Goal: Transaction & Acquisition: Purchase product/service

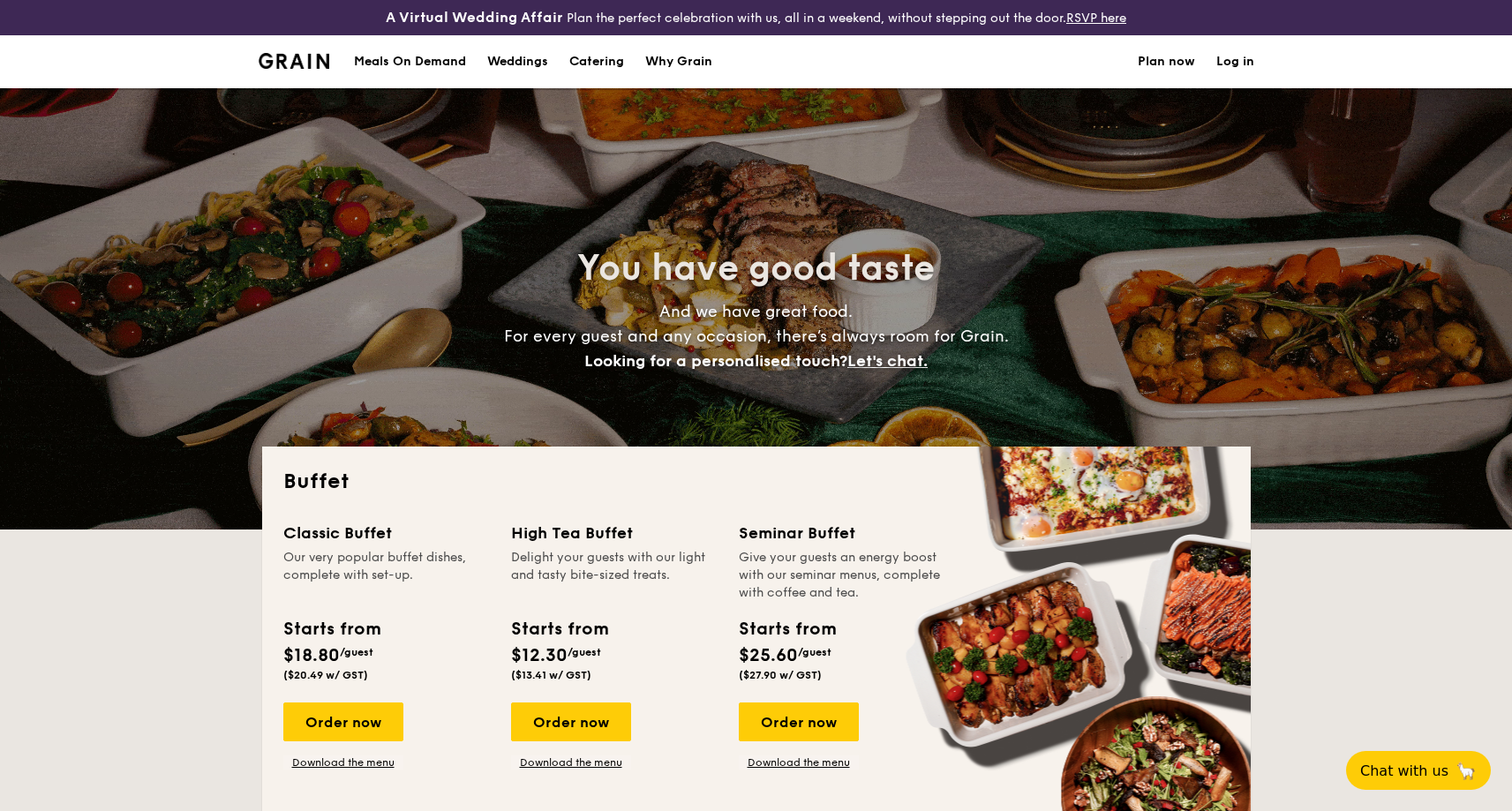
select select
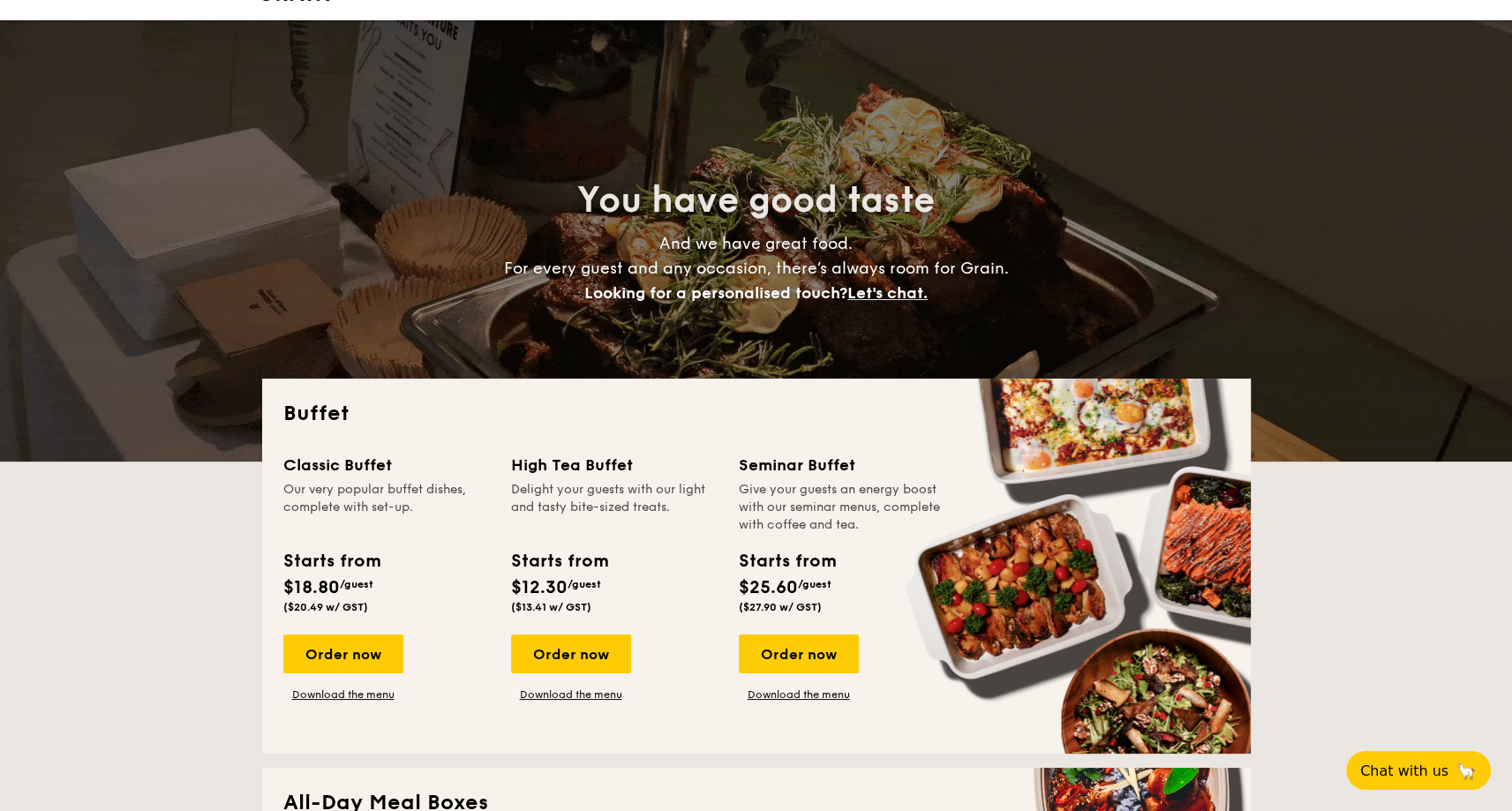
scroll to position [264, 0]
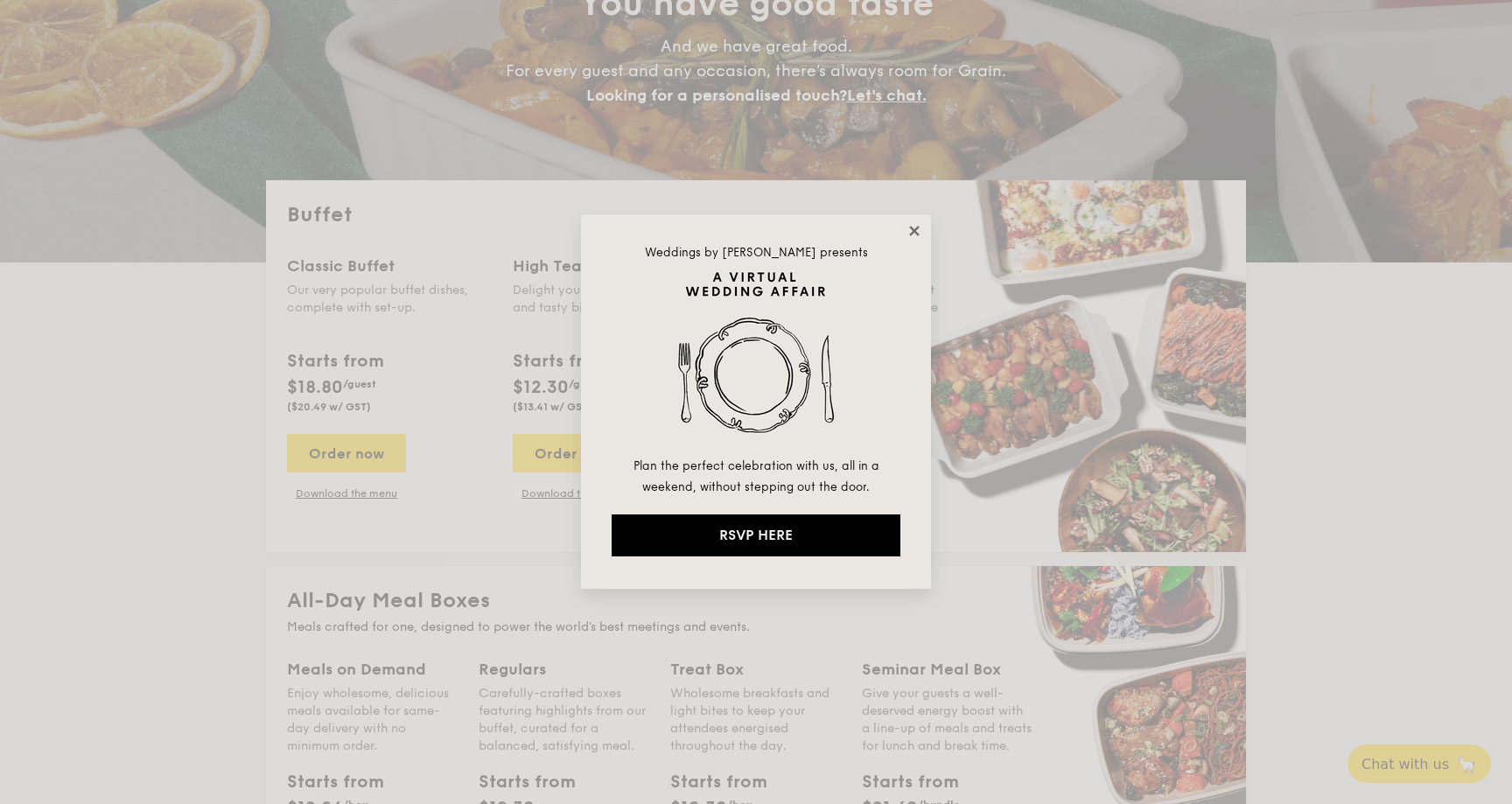
click at [917, 225] on icon at bounding box center [915, 231] width 16 height 16
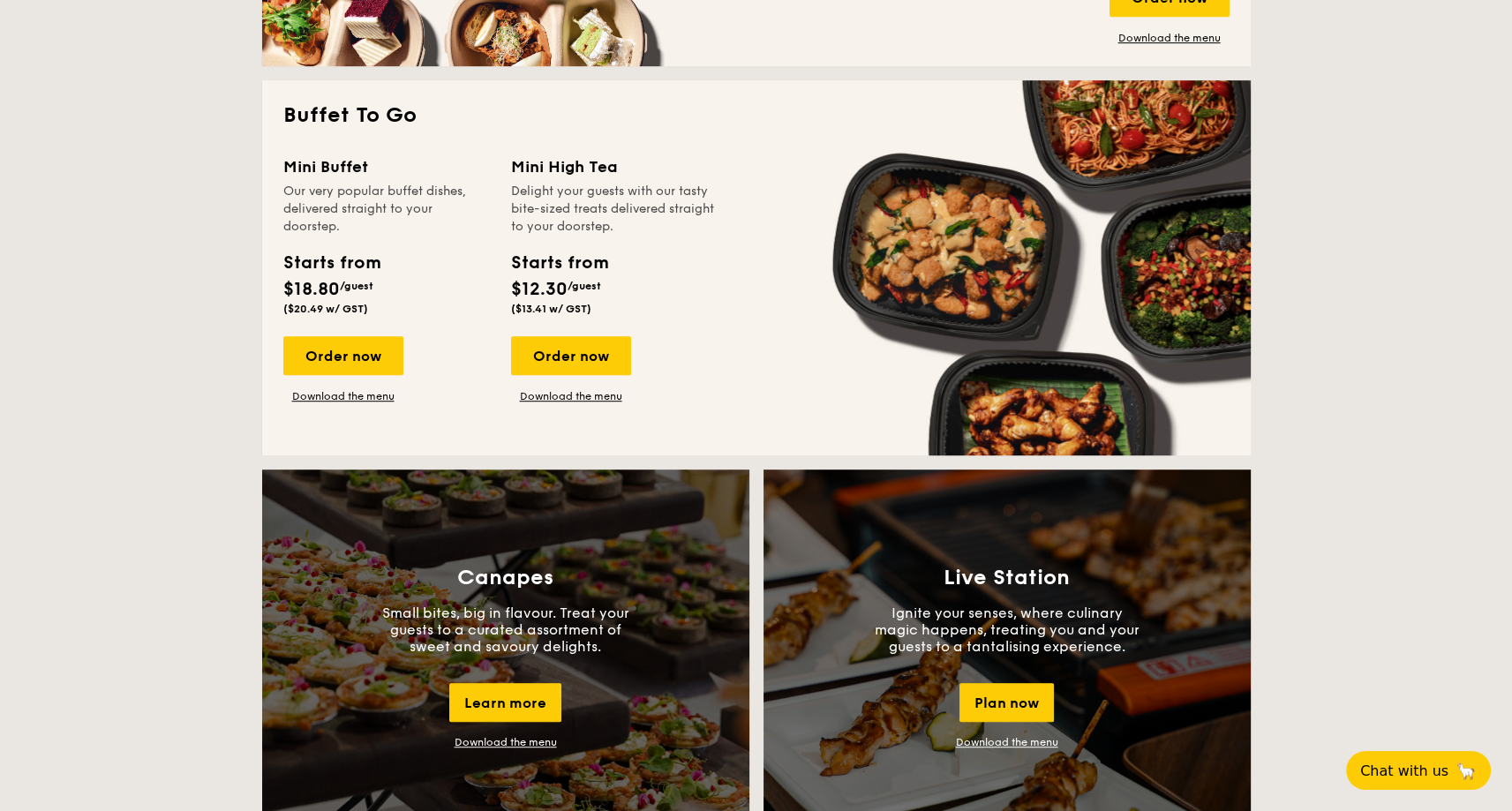
scroll to position [1147, 0]
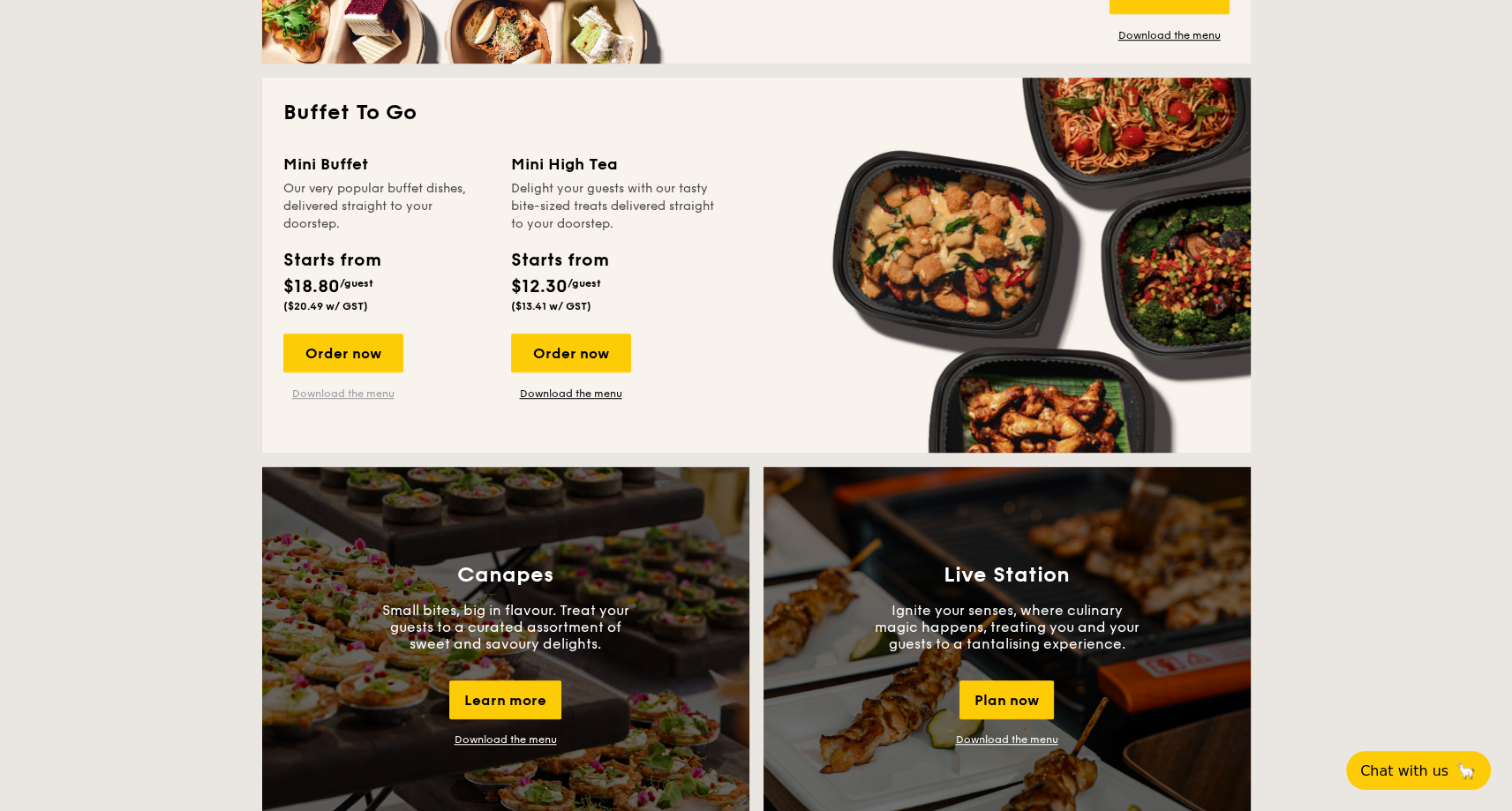
click at [342, 391] on link "Download the menu" at bounding box center [343, 394] width 120 height 14
click at [369, 349] on div "Order now" at bounding box center [343, 353] width 120 height 39
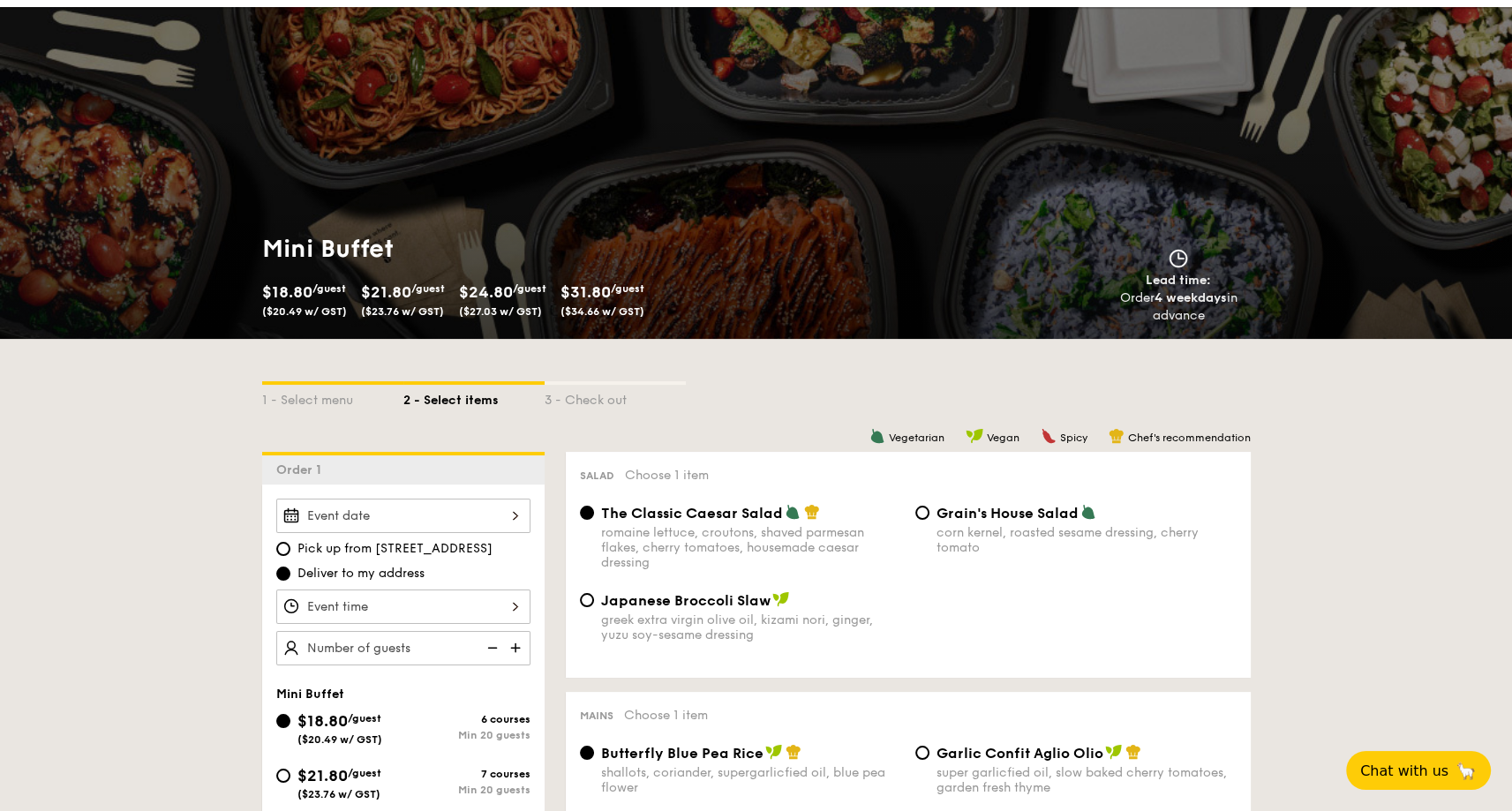
scroll to position [177, 0]
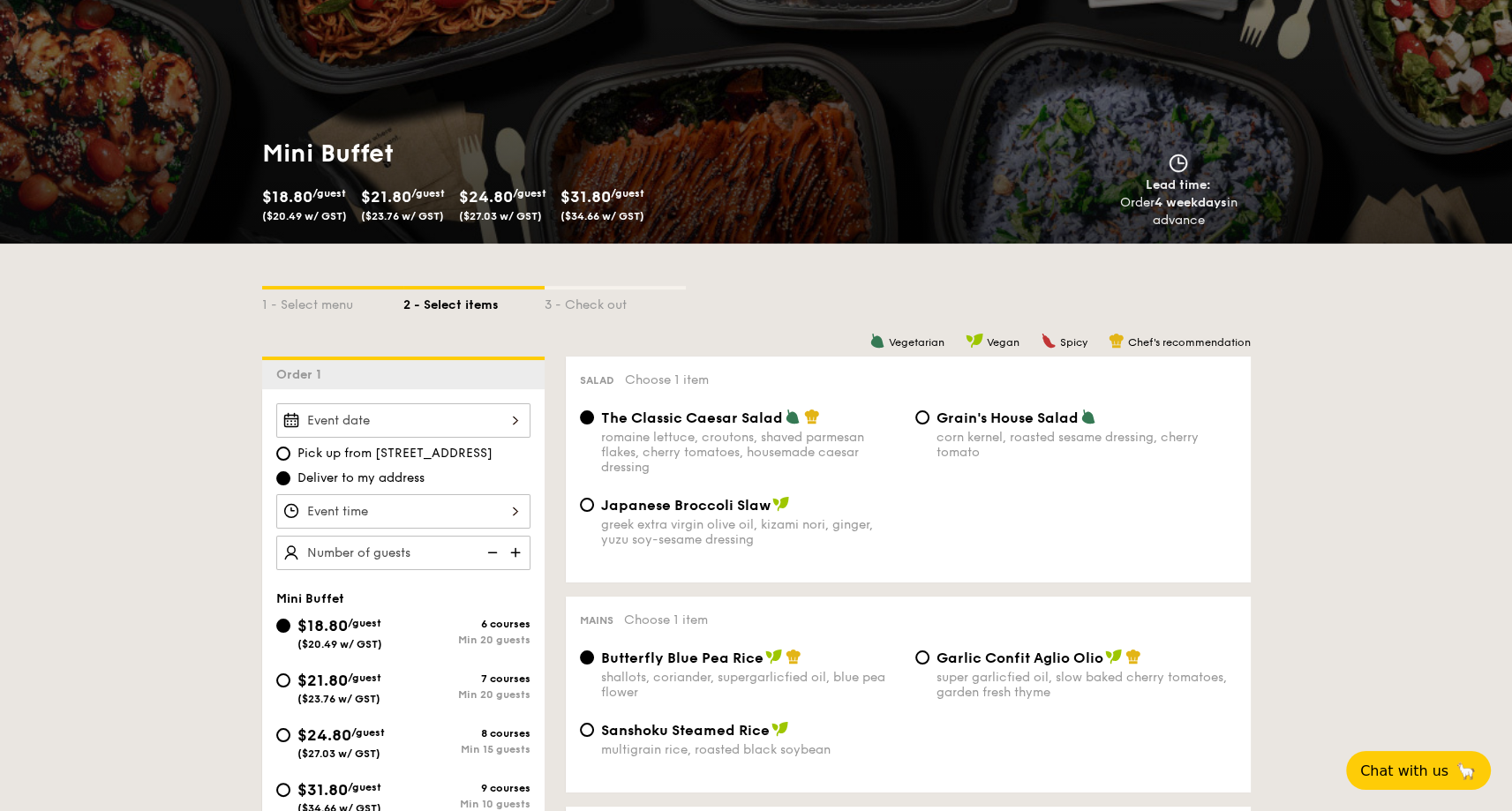
click at [374, 413] on div at bounding box center [403, 420] width 254 height 34
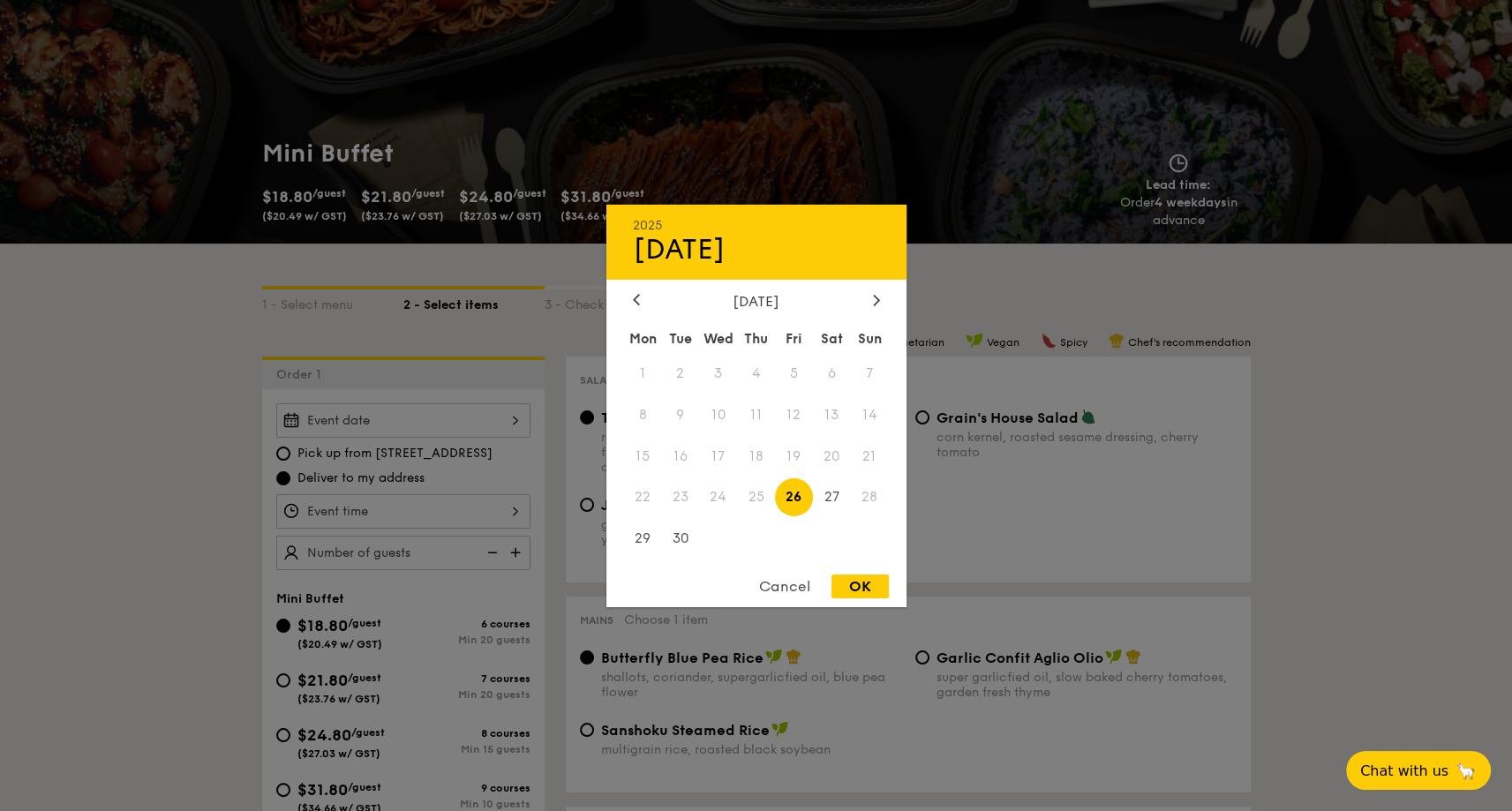
click at [865, 304] on div "[DATE]" at bounding box center [756, 300] width 247 height 17
click at [873, 295] on icon at bounding box center [877, 299] width 7 height 11
click at [639, 410] on span "6" at bounding box center [642, 414] width 38 height 38
click at [849, 585] on div "OK" at bounding box center [860, 586] width 58 height 24
type input "[DATE]"
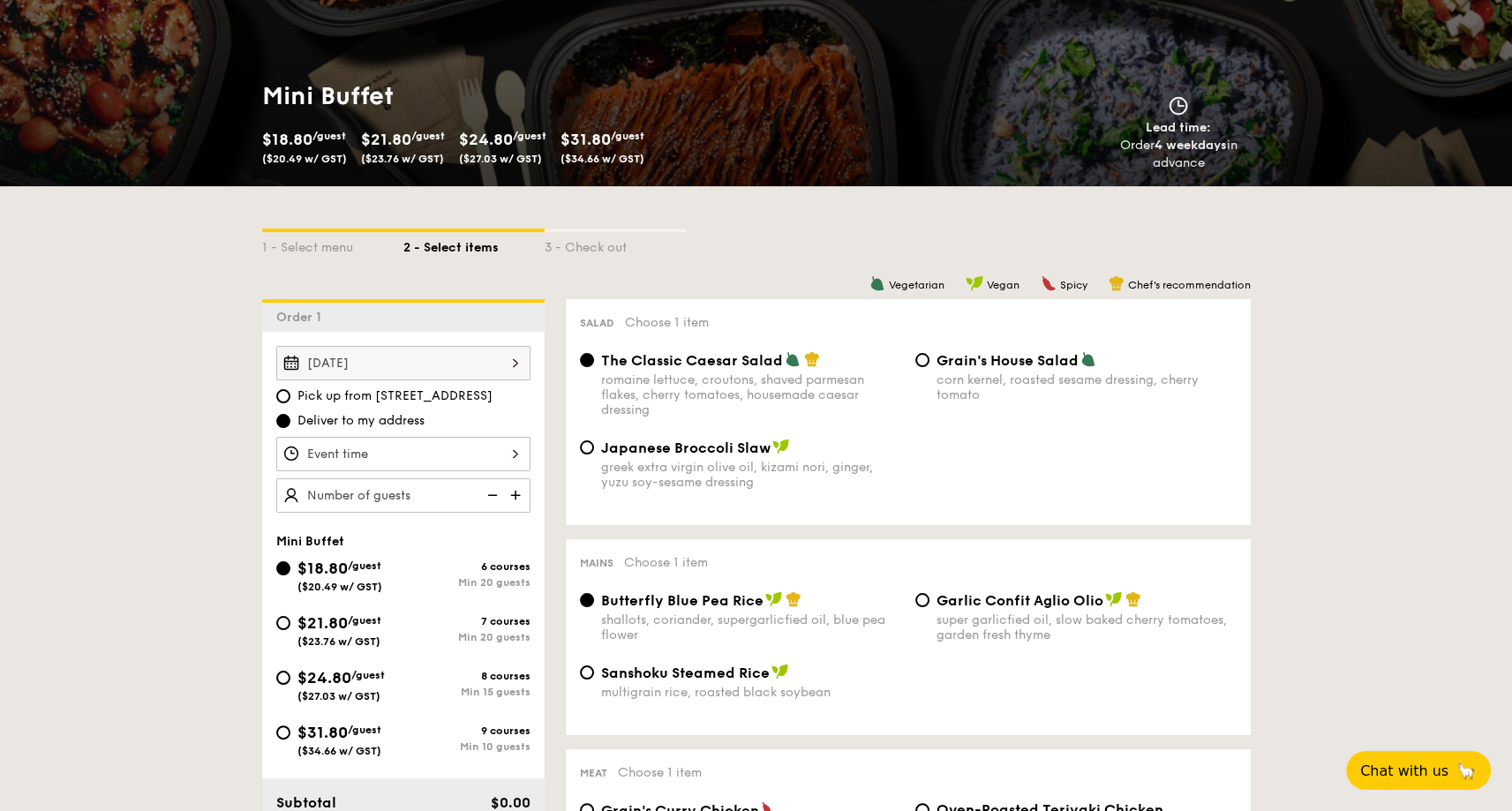
scroll to position [264, 0]
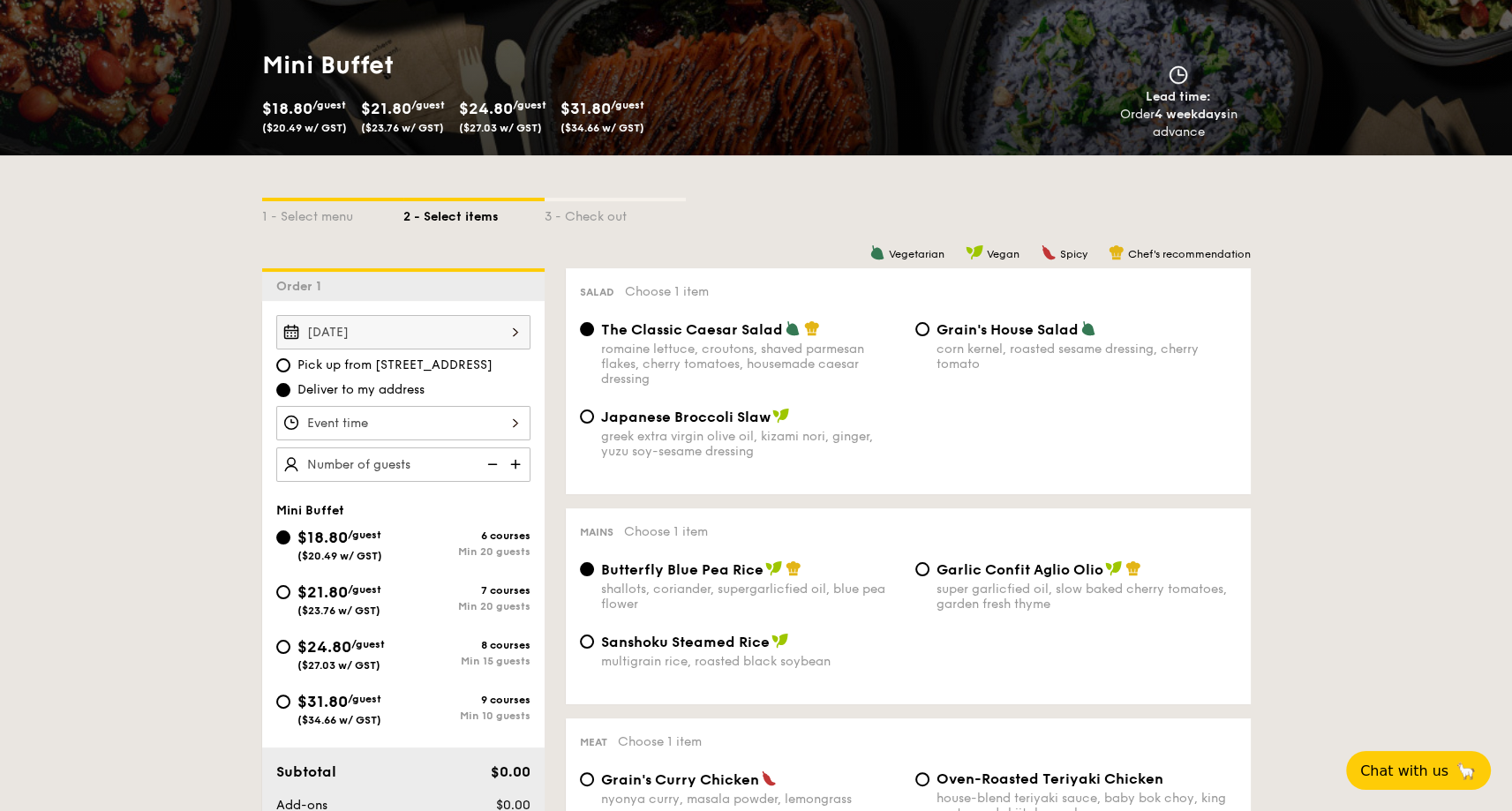
click at [422, 425] on div at bounding box center [403, 423] width 254 height 34
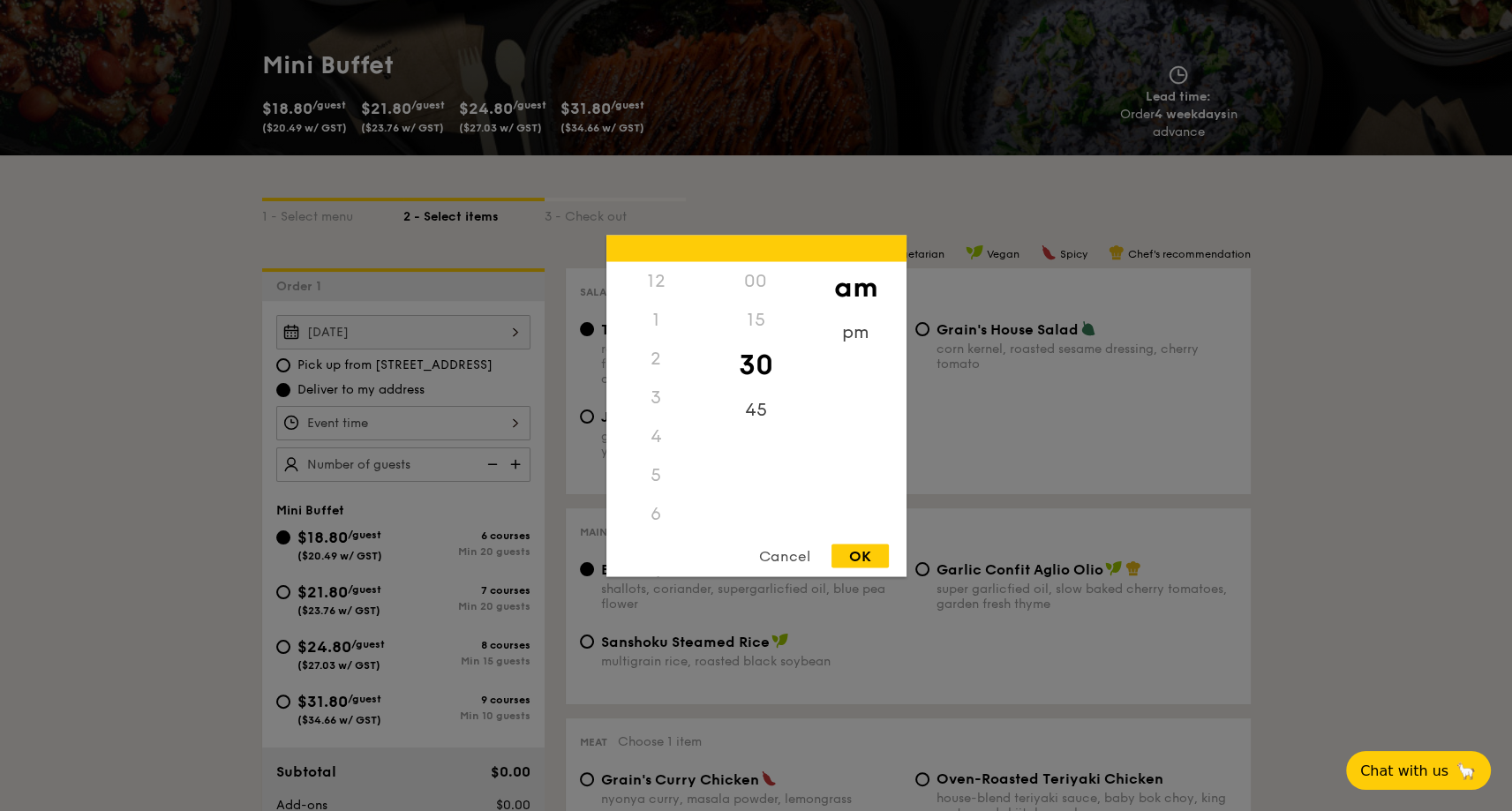
scroll to position [194, 0]
click at [852, 552] on div "OK" at bounding box center [860, 555] width 58 height 24
type input "10:30AM"
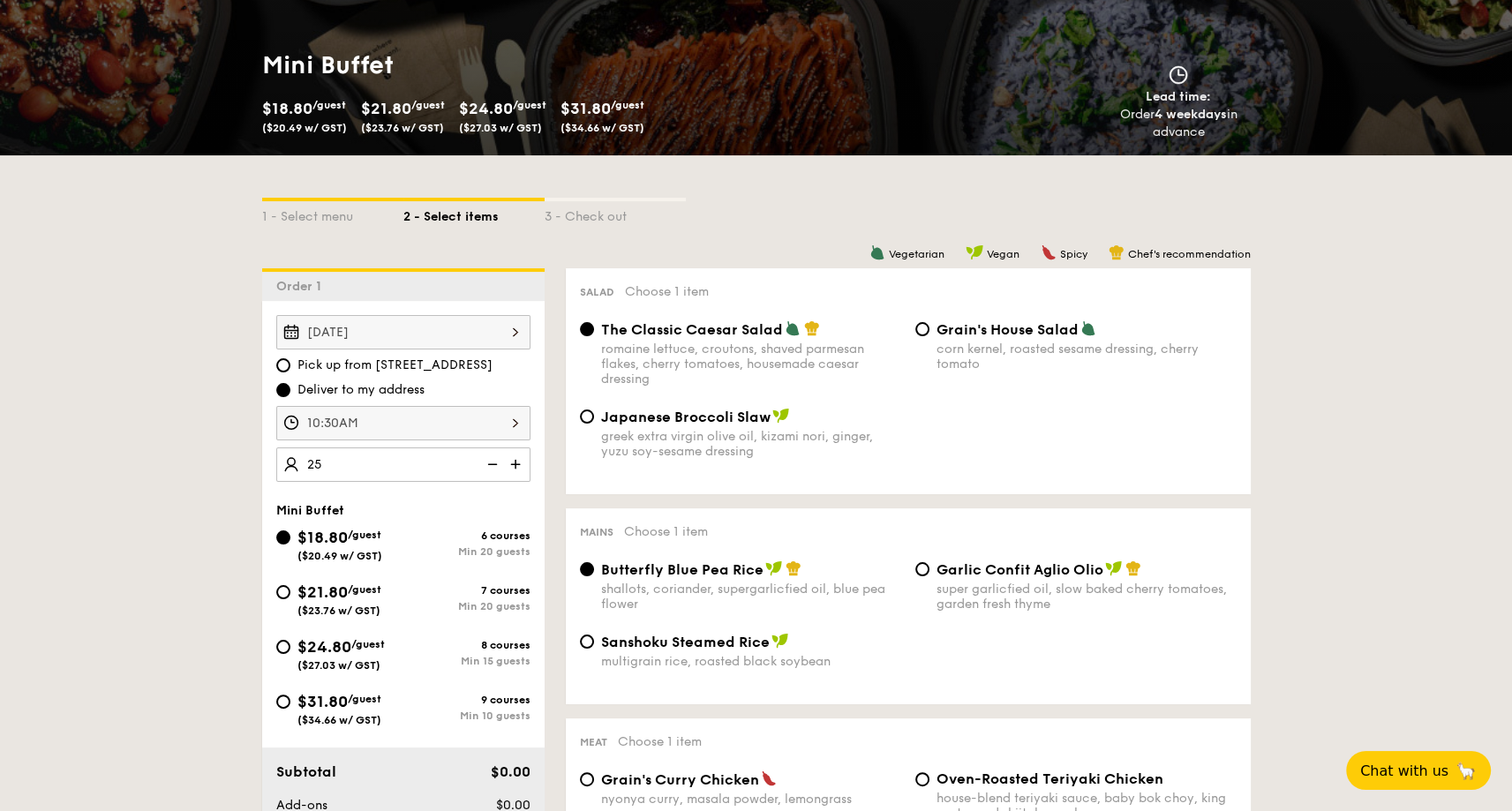
type input "25 guests"
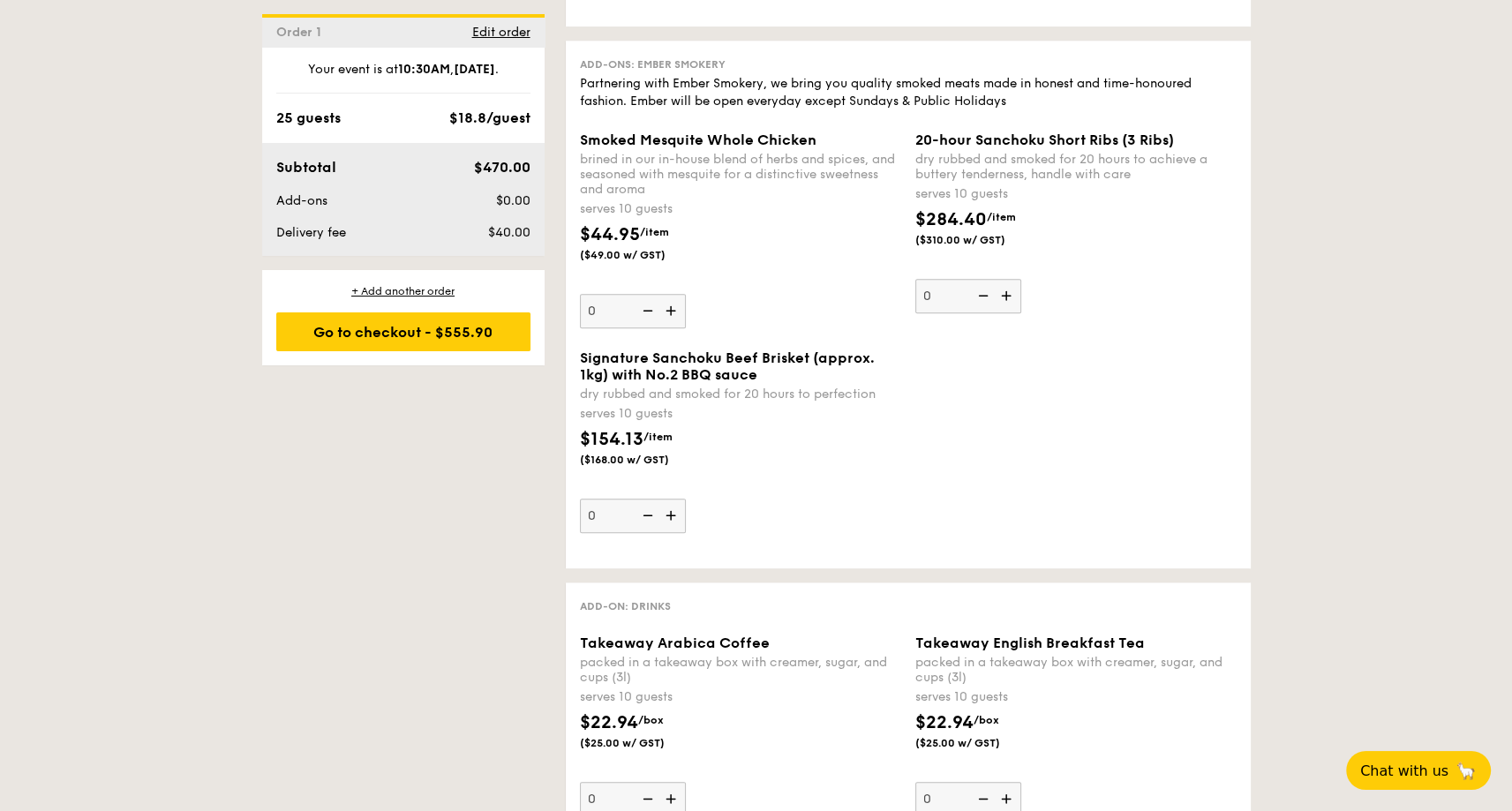
scroll to position [1853, 0]
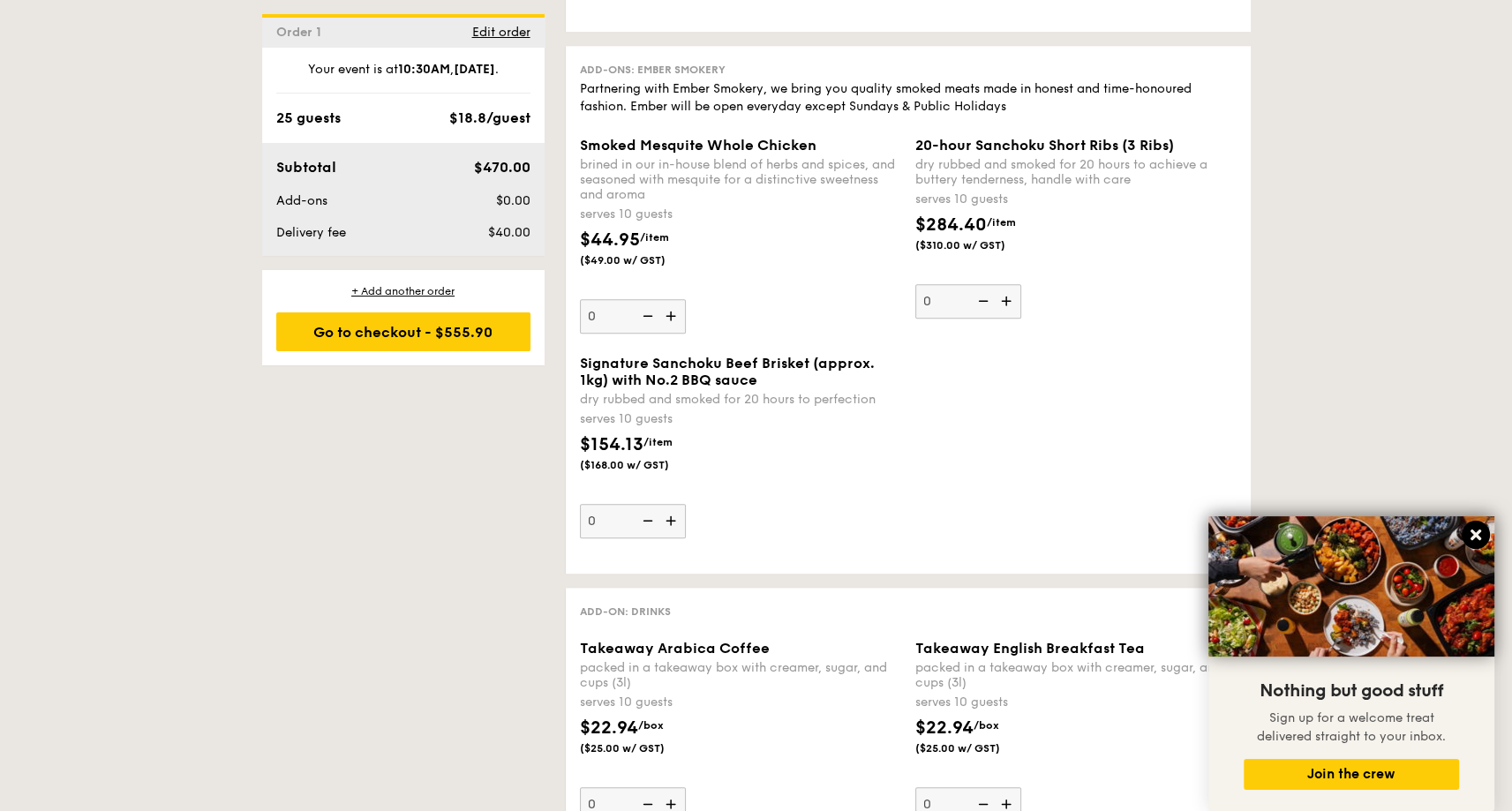
click at [1473, 542] on icon at bounding box center [1476, 535] width 16 height 16
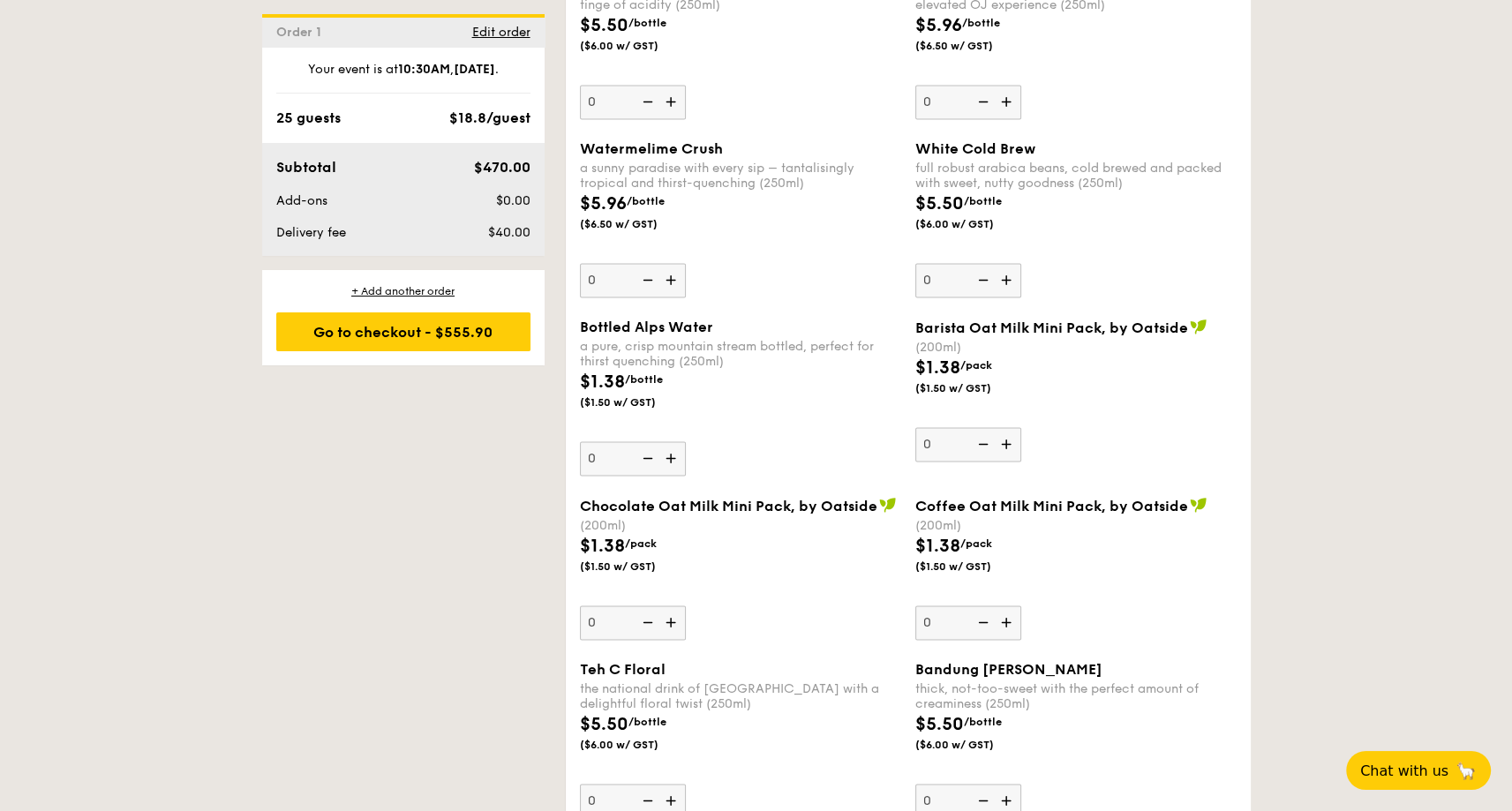
scroll to position [3088, 0]
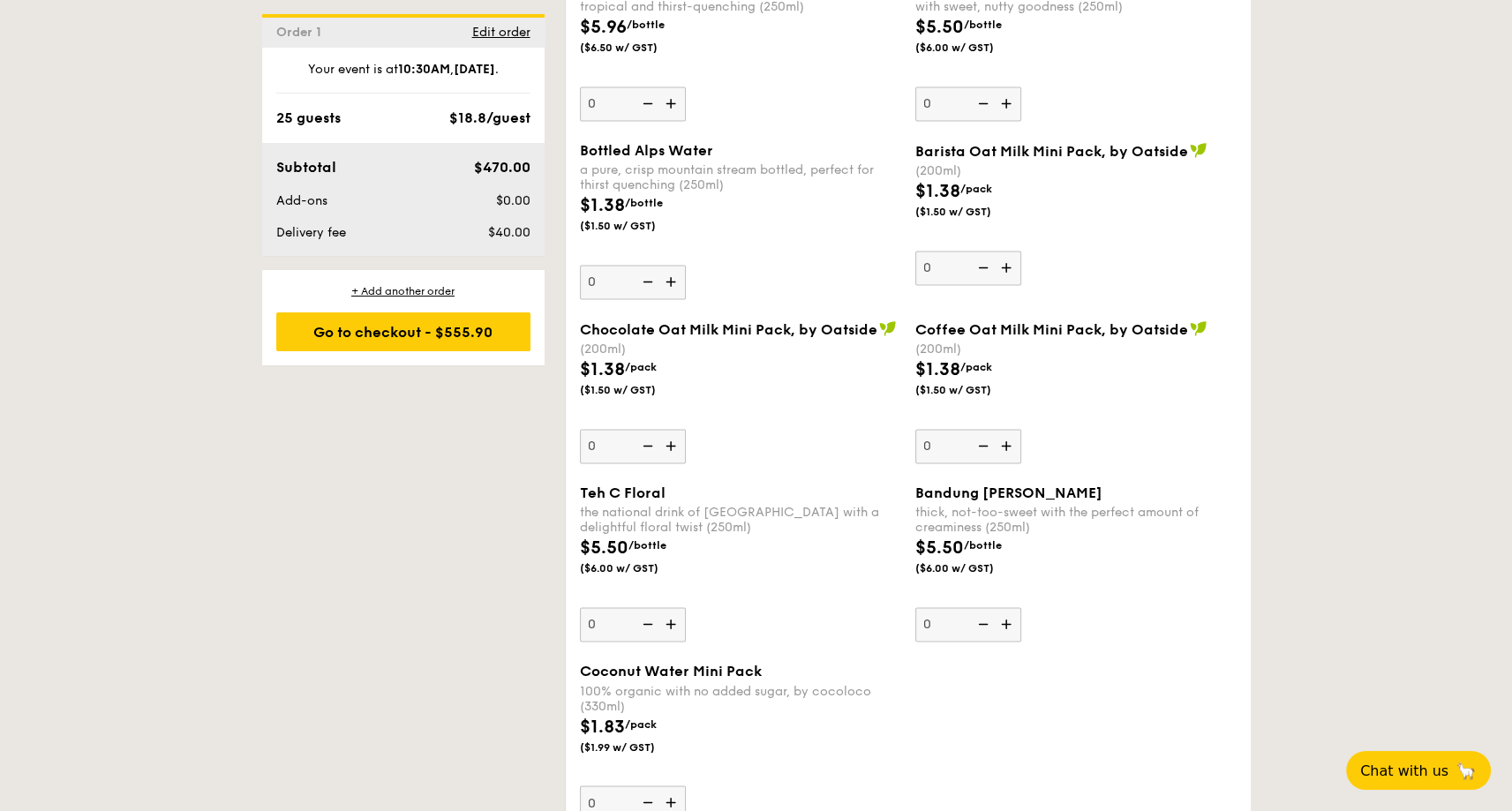
click at [1101, 596] on div "$5.50 /bottle ($6.00 w/ GST)" at bounding box center [1076, 566] width 335 height 62
click at [1021, 607] on input "0" at bounding box center [969, 624] width 106 height 34
click at [1072, 614] on div "Bandung Gao thick, not-too-sweet with the perfect amount of creaminess (250ml) …" at bounding box center [1076, 563] width 321 height 157
click at [1021, 614] on input "0" at bounding box center [969, 624] width 106 height 34
click at [968, 692] on div "Coconut Water Mini Pack 100% organic with no added sugar, by cocoloco (330ml) $…" at bounding box center [909, 752] width 671 height 179
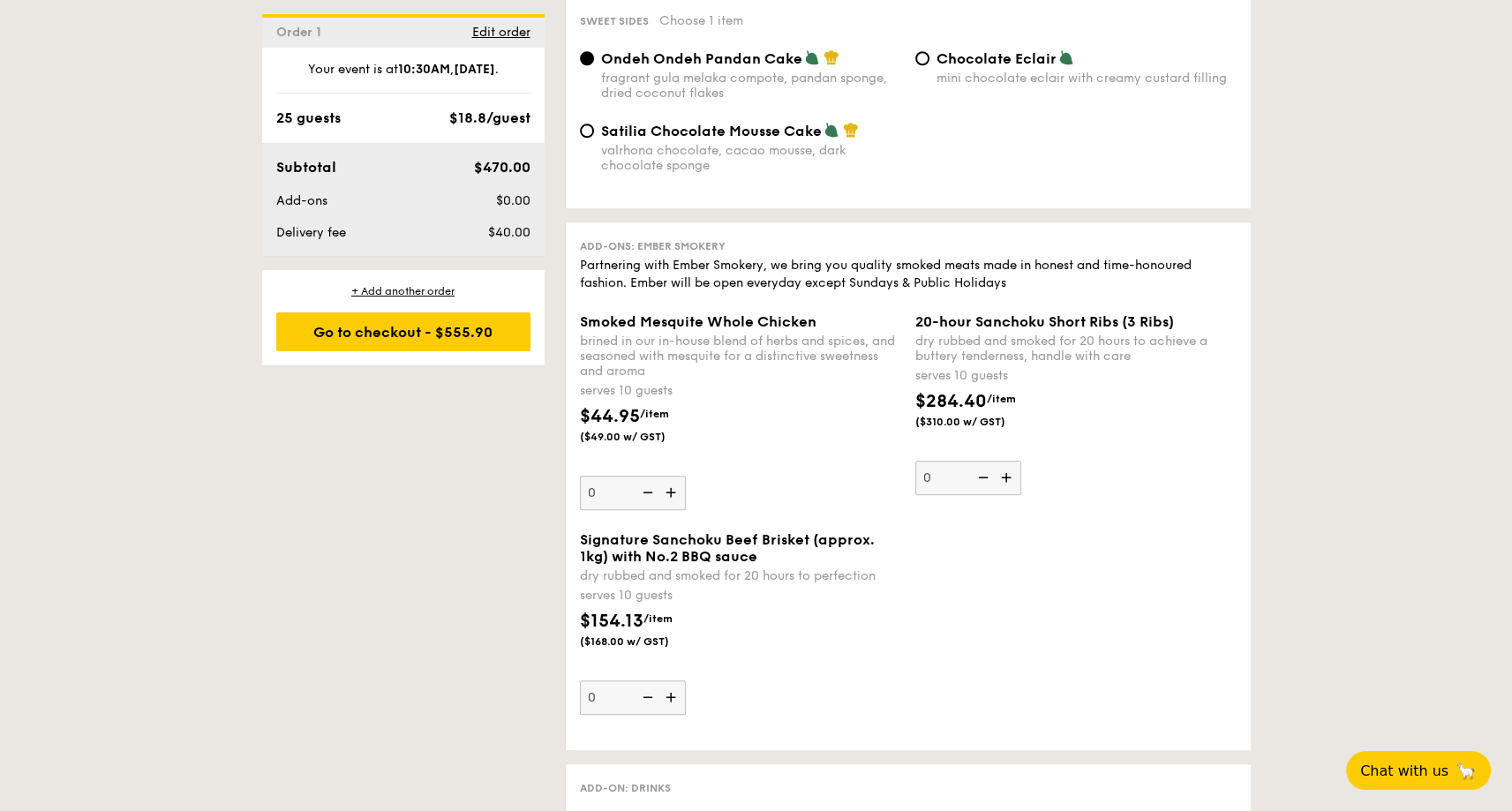
scroll to position [1324, 0]
